Goal: Task Accomplishment & Management: Use online tool/utility

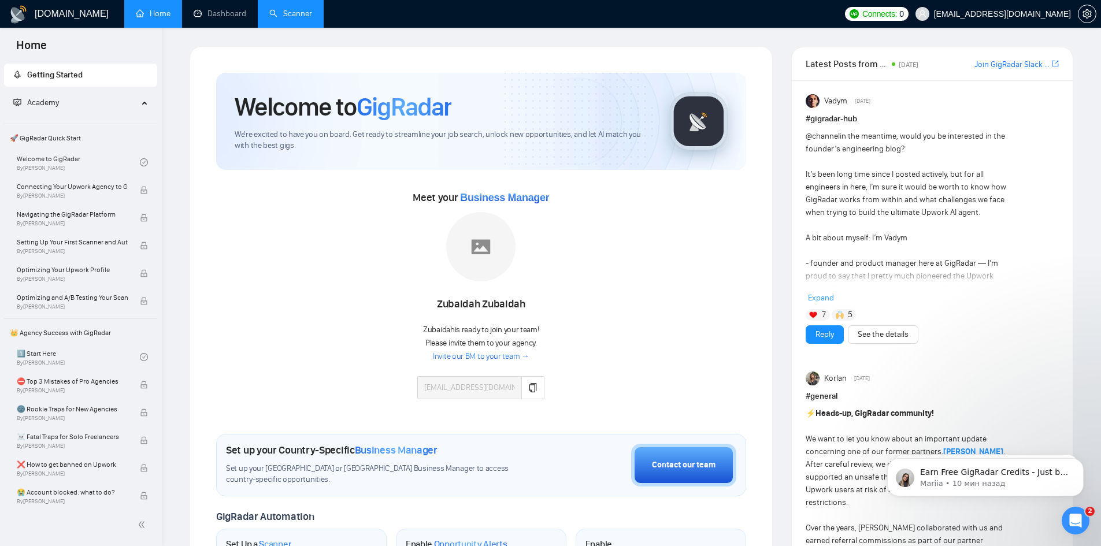
click at [302, 16] on link "Scanner" at bounding box center [290, 14] width 43 height 10
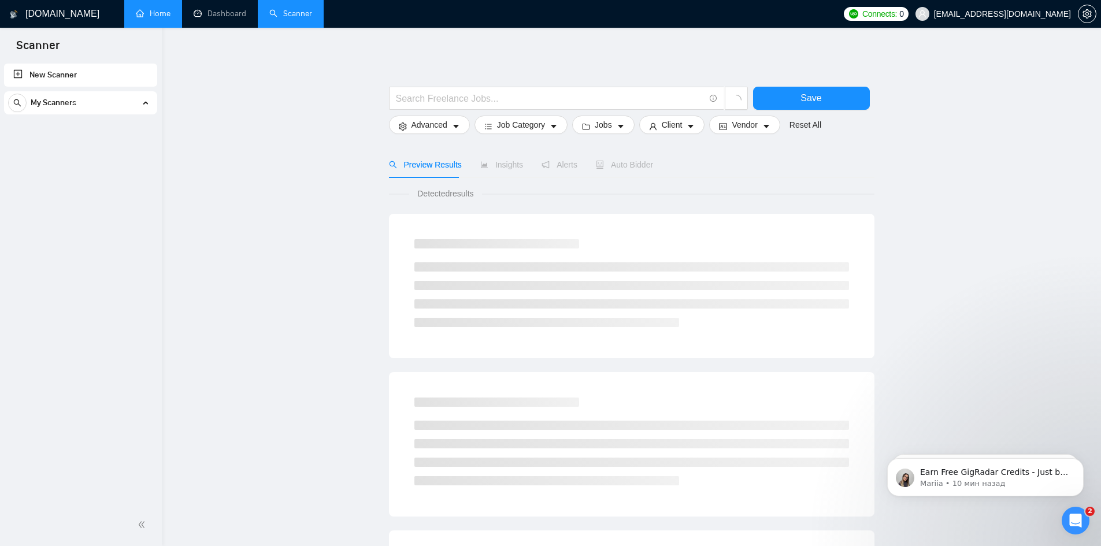
click at [162, 16] on link "Home" at bounding box center [153, 14] width 35 height 10
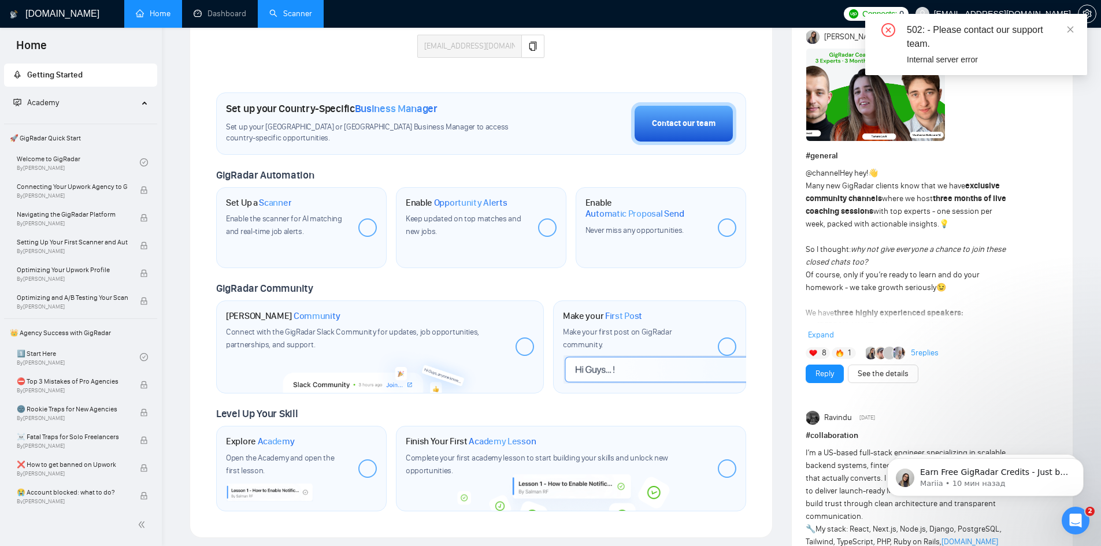
scroll to position [231, 0]
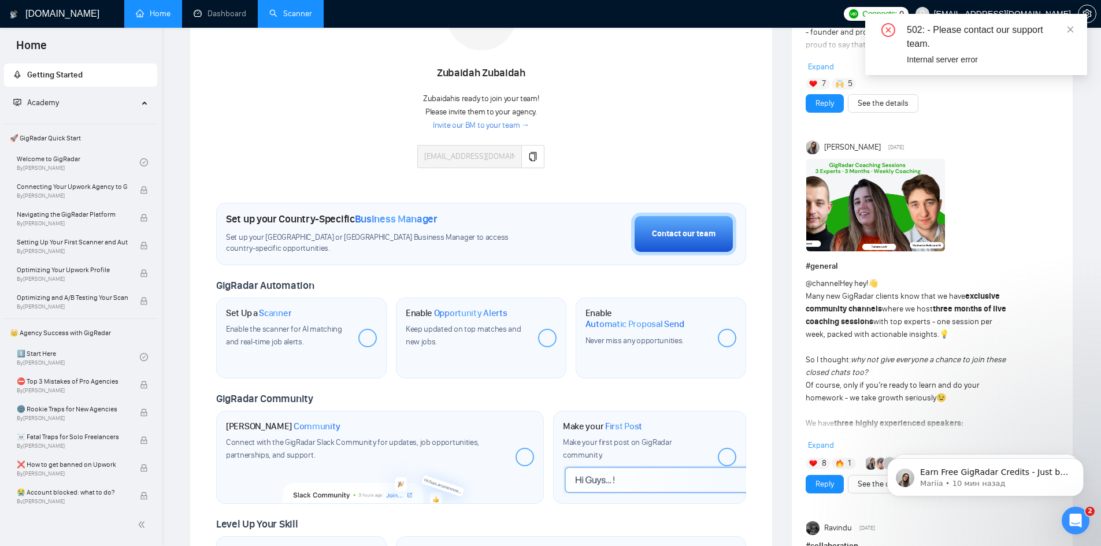
click at [1075, 32] on div "502: - Please contact our support team. Internal server error" at bounding box center [976, 44] width 222 height 61
click at [1069, 29] on icon "close" at bounding box center [1070, 29] width 8 height 8
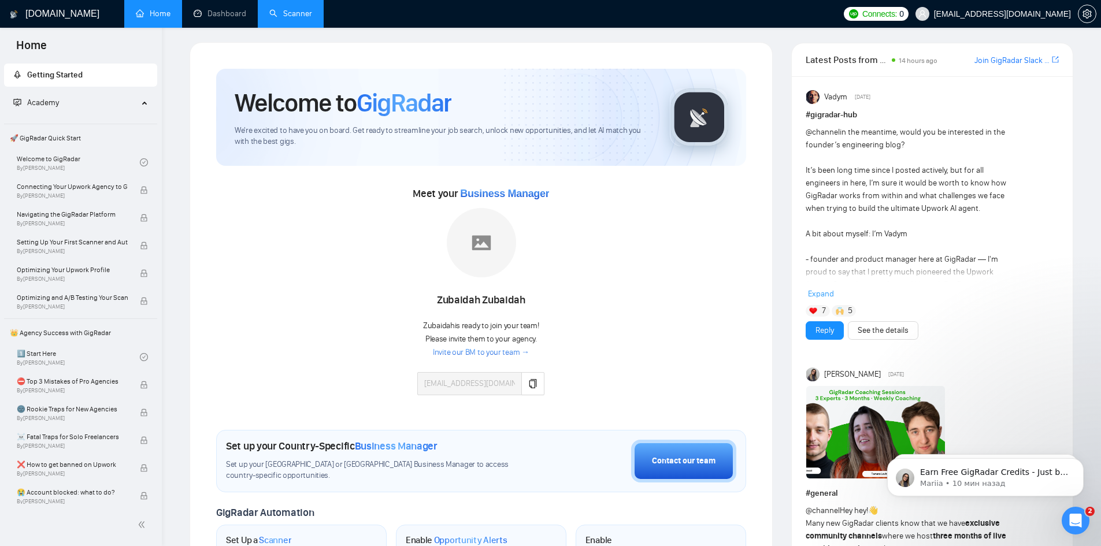
scroll to position [0, 0]
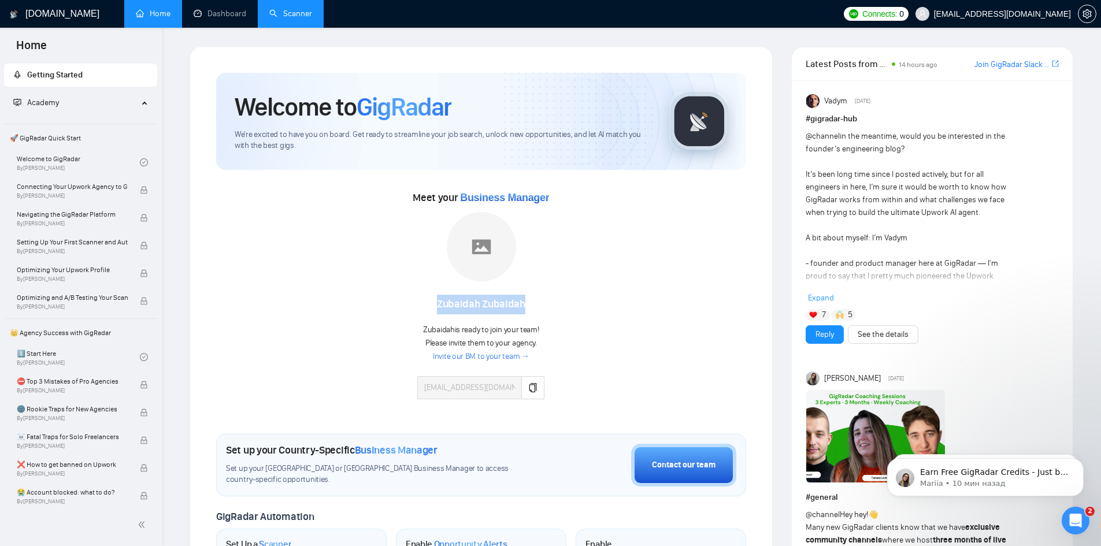
drag, startPoint x: 439, startPoint y: 301, endPoint x: 536, endPoint y: 299, distance: 97.1
click at [536, 299] on div "[PERSON_NAME]" at bounding box center [480, 305] width 127 height 20
click at [455, 287] on div "[PERSON_NAME]" at bounding box center [480, 300] width 127 height 29
click at [292, 17] on link "Scanner" at bounding box center [290, 14] width 43 height 10
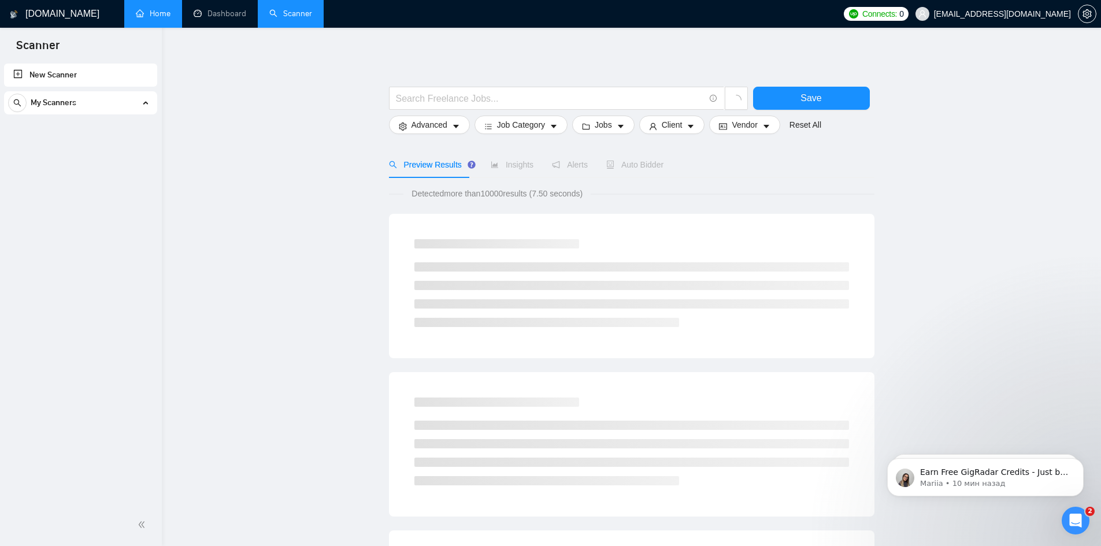
click at [436, 80] on div at bounding box center [631, 81] width 485 height 12
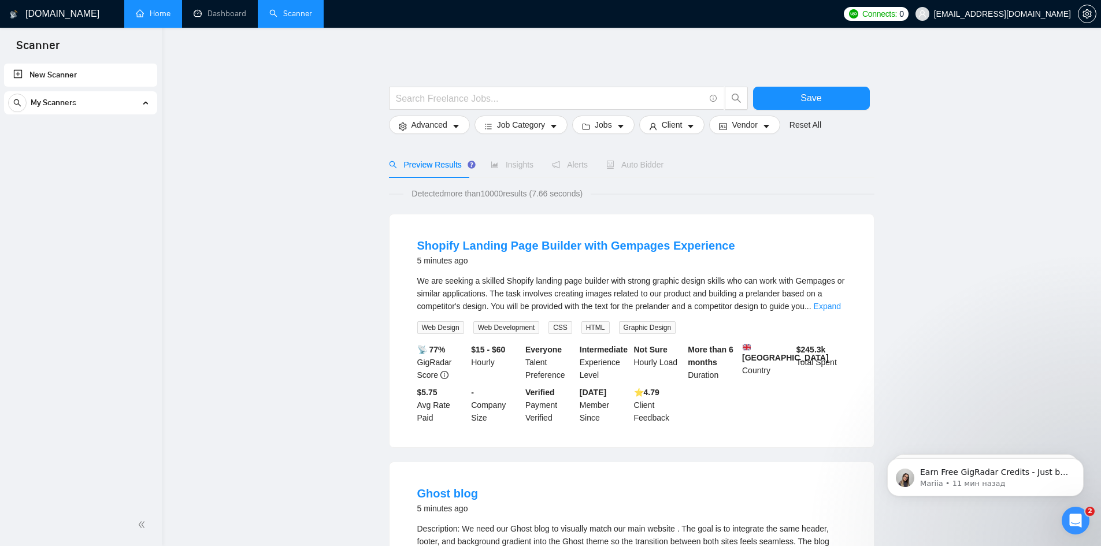
click at [58, 72] on link "New Scanner" at bounding box center [80, 75] width 135 height 23
